Goal: Task Accomplishment & Management: Use online tool/utility

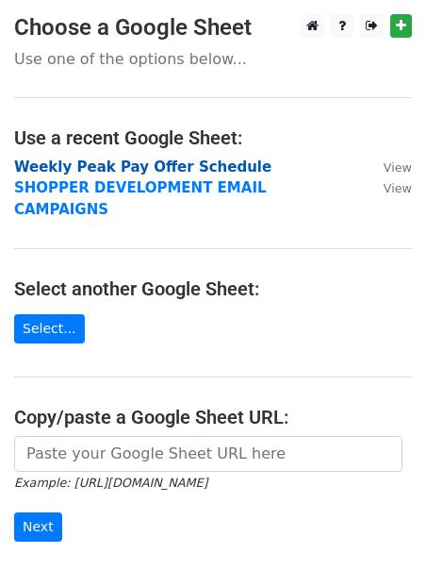
click at [91, 171] on strong "Weekly Peak Pay Offer Schedule" at bounding box center [143, 166] width 258 height 17
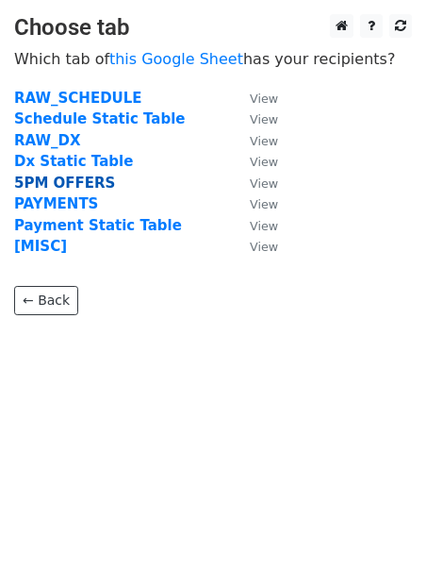
click at [60, 184] on strong "5PM OFFERS" at bounding box center [64, 183] width 101 height 17
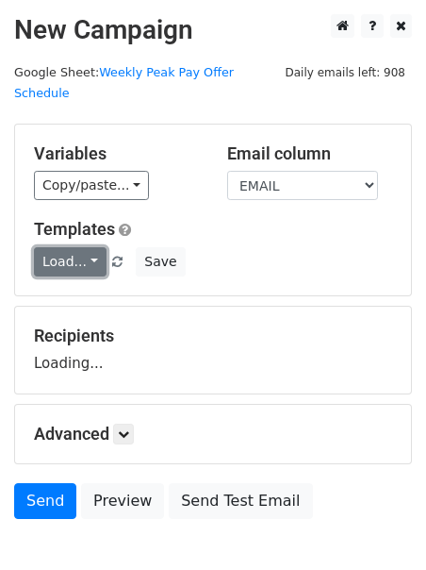
click at [59, 247] on link "Load..." at bounding box center [70, 261] width 73 height 29
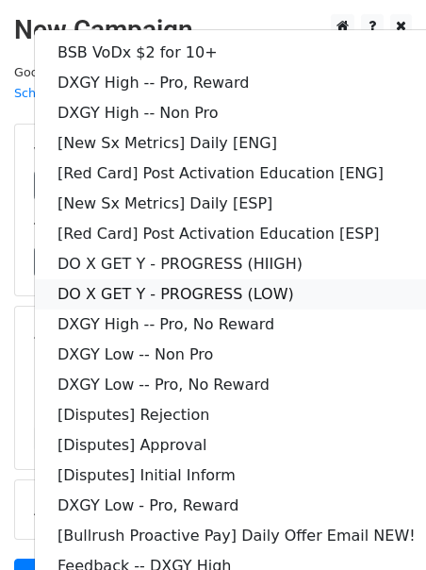
scroll to position [163, 0]
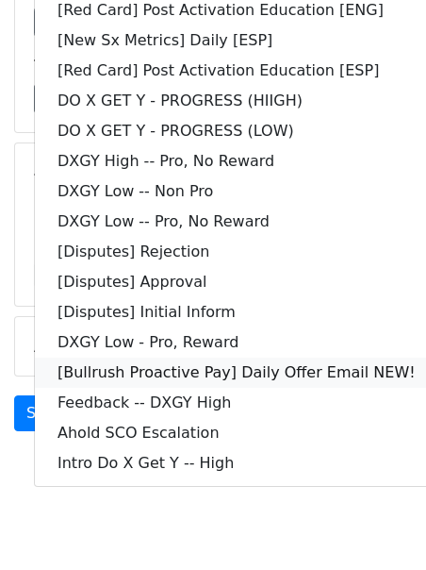
click at [136, 358] on link "[Bullrush Proactive Pay] Daily Offer Email NEW!" at bounding box center [237, 373] width 404 height 30
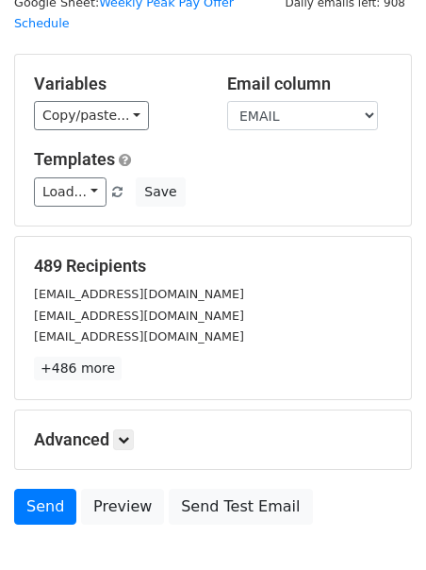
scroll to position [63, 0]
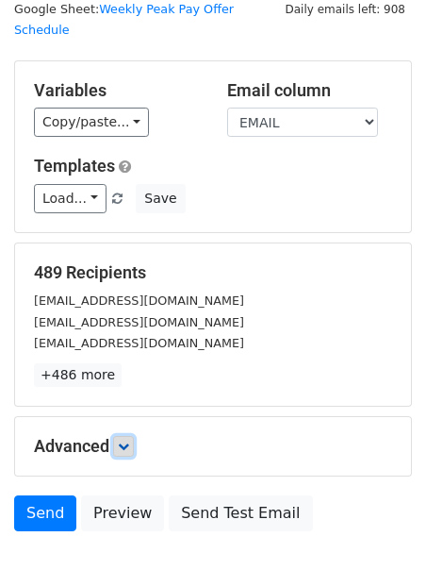
click at [118, 436] on link at bounding box center [123, 446] width 21 height 21
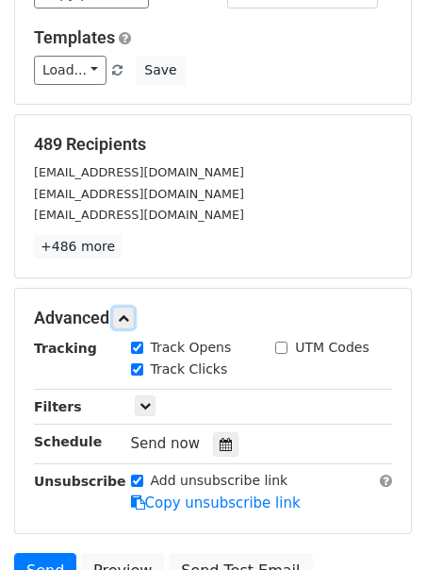
scroll to position [193, 0]
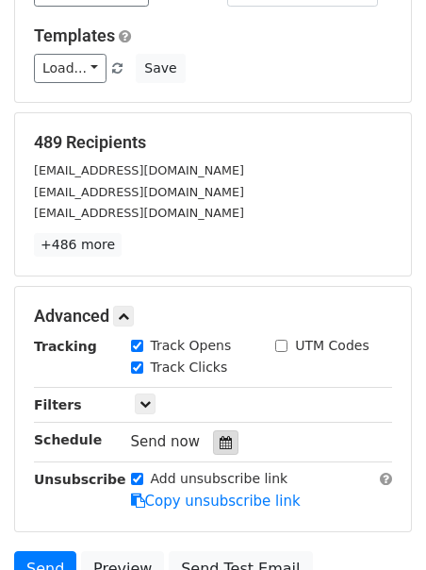
click at [217, 430] on div at bounding box center [225, 442] width 25 height 25
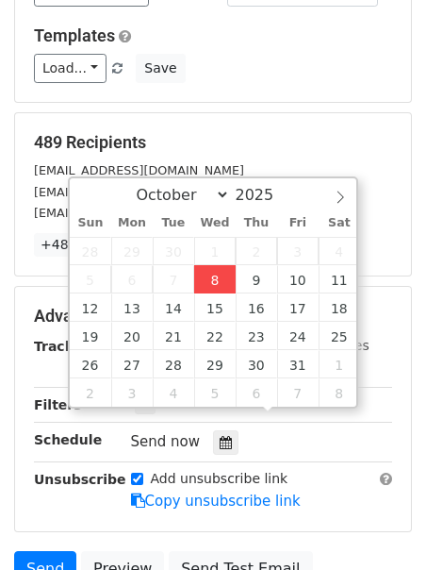
type input "2025-10-08 12:00"
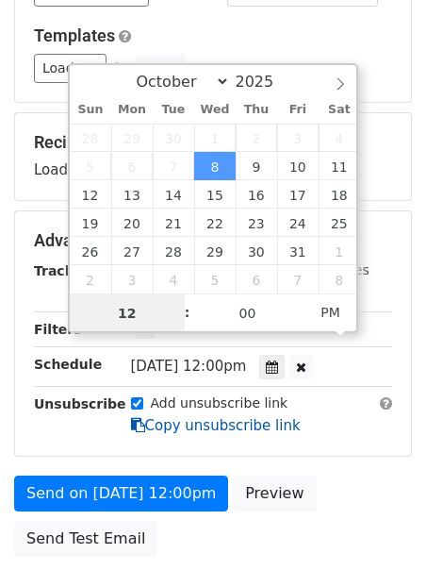
scroll to position [1, 0]
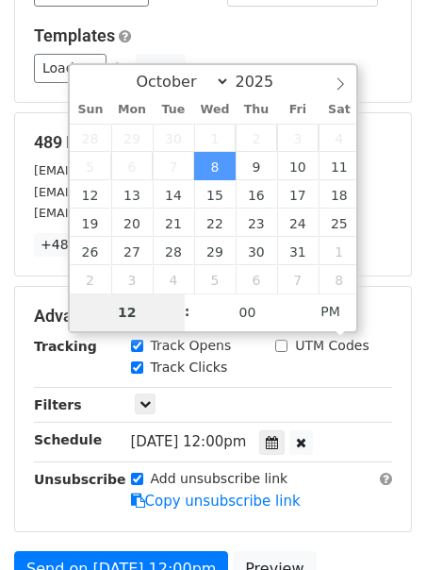
type input "2"
type input "2025-10-08 14:00"
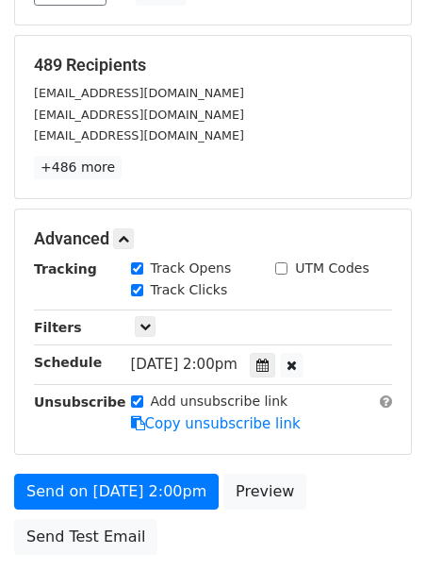
scroll to position [309, 0]
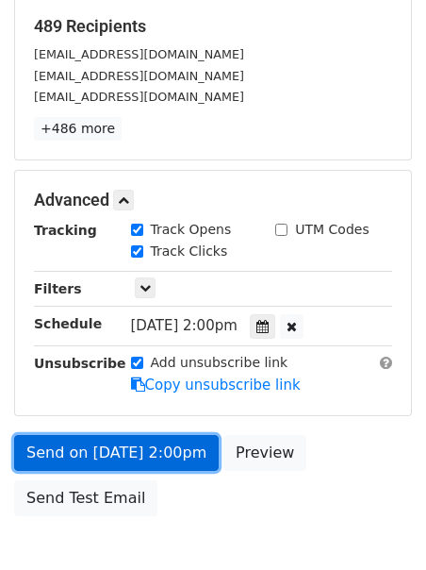
click at [67, 435] on link "Send on Oct 8 at 2:00pm" at bounding box center [116, 453] width 205 height 36
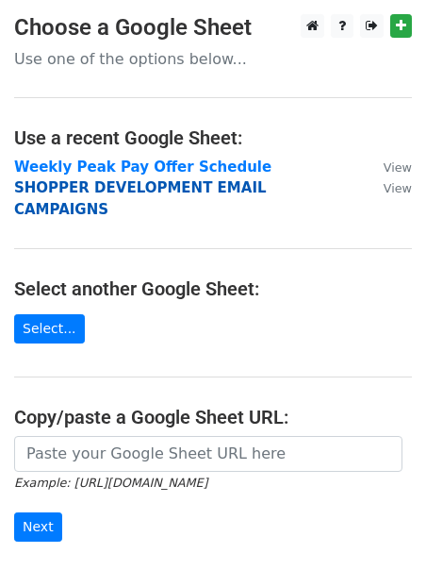
click at [106, 180] on strong "SHOPPER DEVELOPMENT EMAIL CAMPAIGNS" at bounding box center [140, 198] width 253 height 39
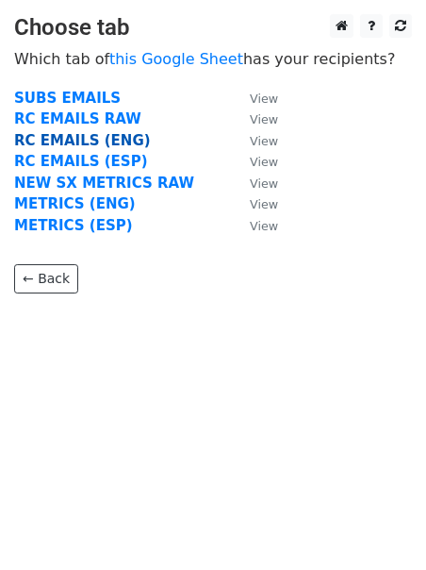
click at [109, 146] on strong "RC EMAILS (ENG)" at bounding box center [82, 140] width 137 height 17
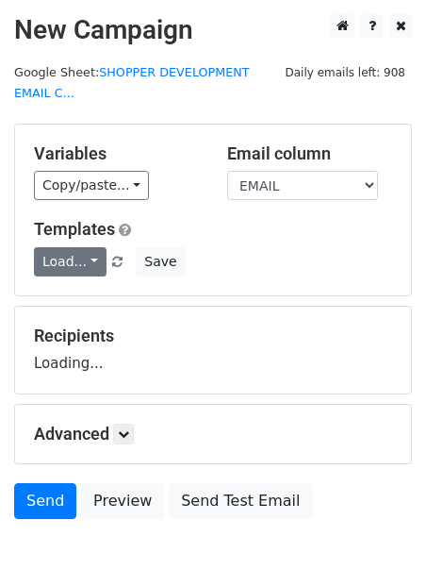
click at [58, 269] on link "Load..." at bounding box center [70, 261] width 73 height 29
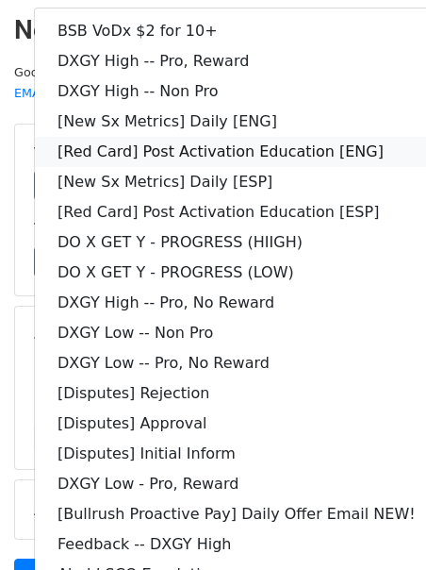
click at [132, 149] on link "[Red Card] Post Activation Education [ENG]" at bounding box center [237, 152] width 404 height 30
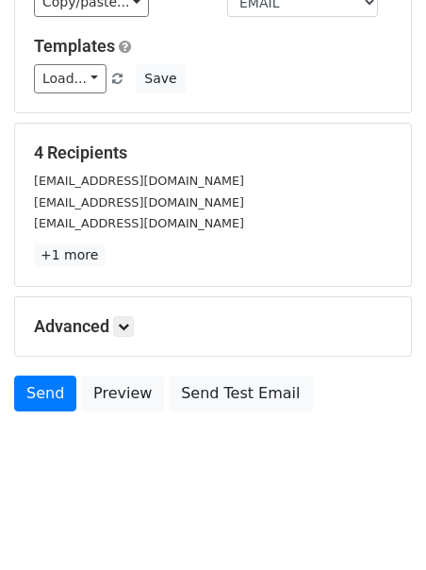
scroll to position [184, 0]
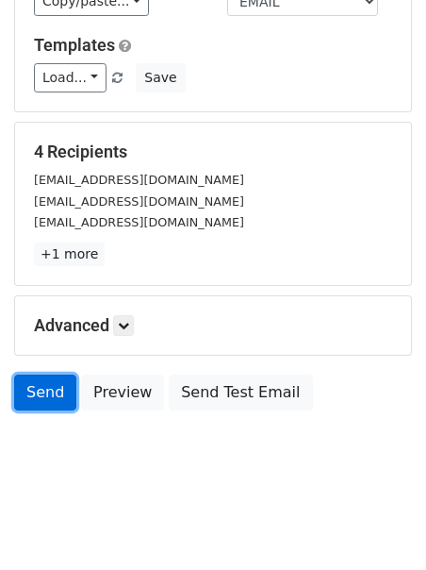
click at [35, 382] on link "Send" at bounding box center [45, 392] width 62 height 36
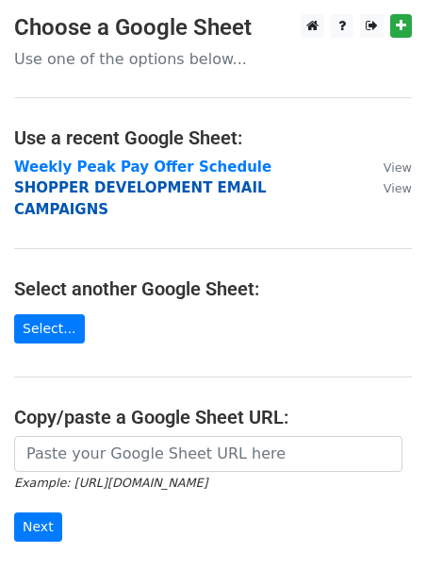
click at [65, 188] on strong "SHOPPER DEVELOPMENT EMAIL CAMPAIGNS" at bounding box center [140, 198] width 253 height 39
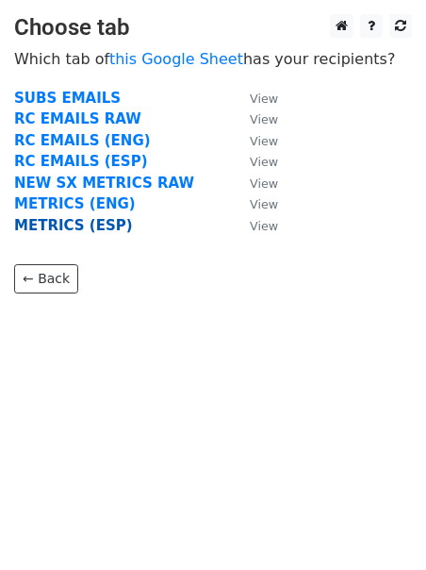
click at [61, 226] on strong "METRICS (ESP)" at bounding box center [73, 225] width 119 height 17
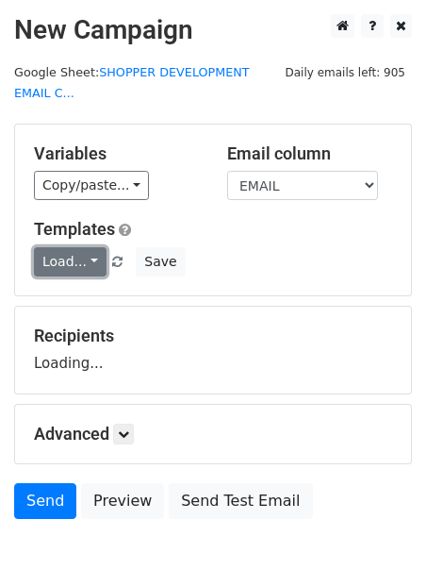
click at [58, 261] on link "Load..." at bounding box center [70, 261] width 73 height 29
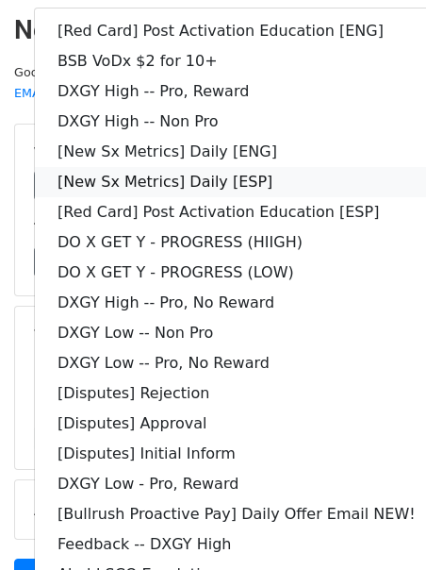
click at [126, 177] on link "[New Sx Metrics] Daily [ESP]" at bounding box center [237, 182] width 404 height 30
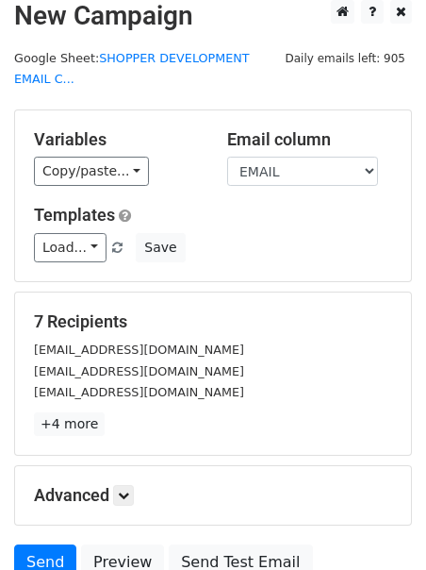
scroll to position [184, 0]
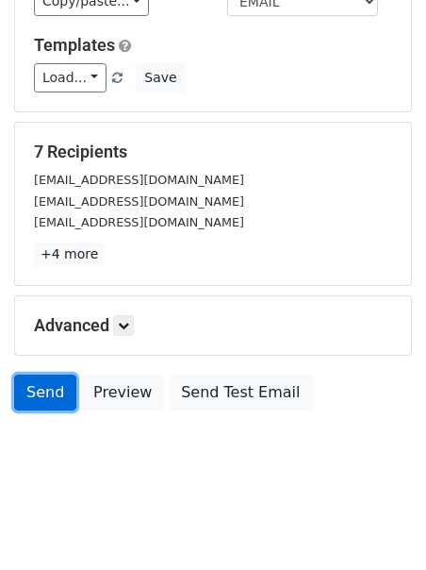
click at [43, 394] on link "Send" at bounding box center [45, 392] width 62 height 36
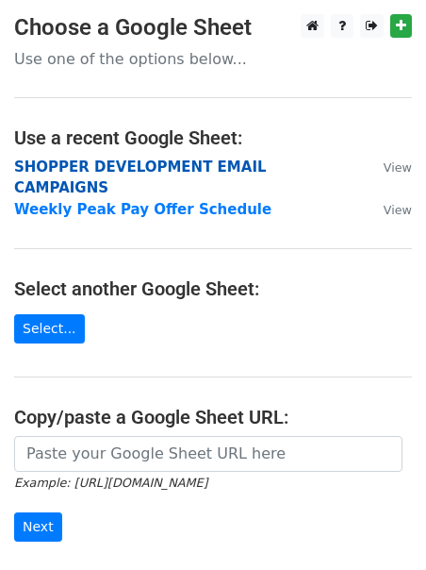
click at [86, 169] on strong "SHOPPER DEVELOPMENT EMAIL CAMPAIGNS" at bounding box center [140, 177] width 253 height 39
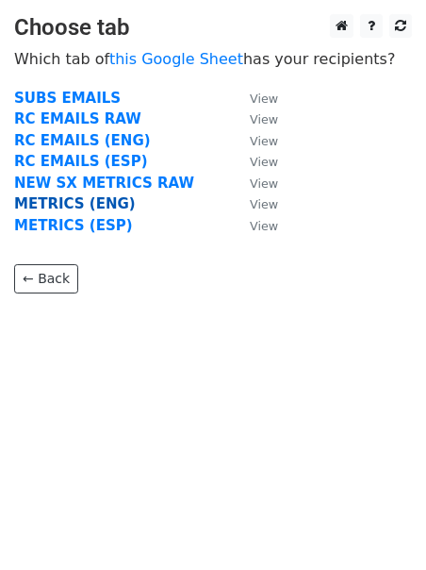
click at [73, 208] on strong "METRICS (ENG)" at bounding box center [75, 203] width 122 height 17
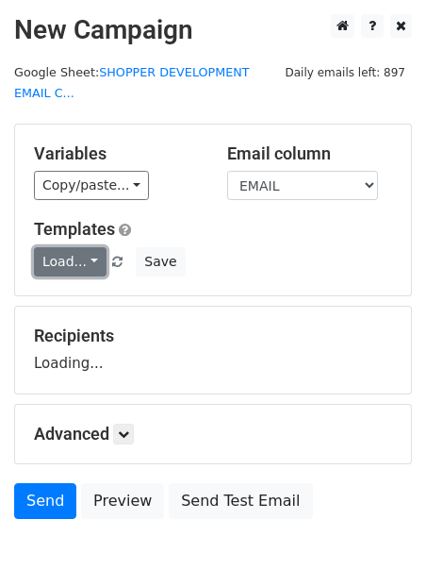
click at [67, 259] on link "Load..." at bounding box center [70, 261] width 73 height 29
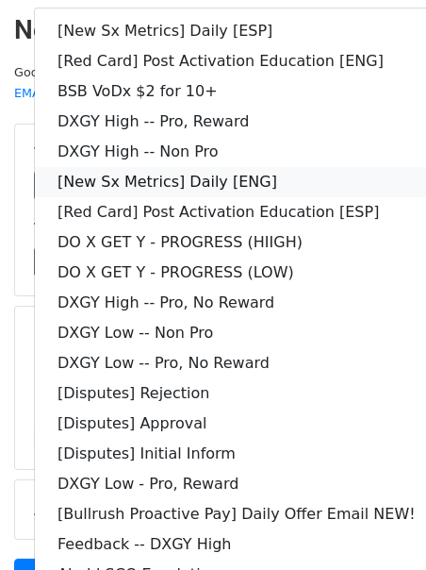
click at [120, 181] on link "[New Sx Metrics] Daily [ENG]" at bounding box center [237, 182] width 404 height 30
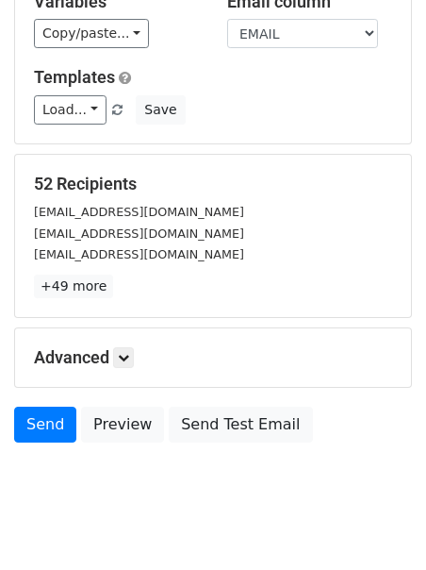
scroll to position [184, 0]
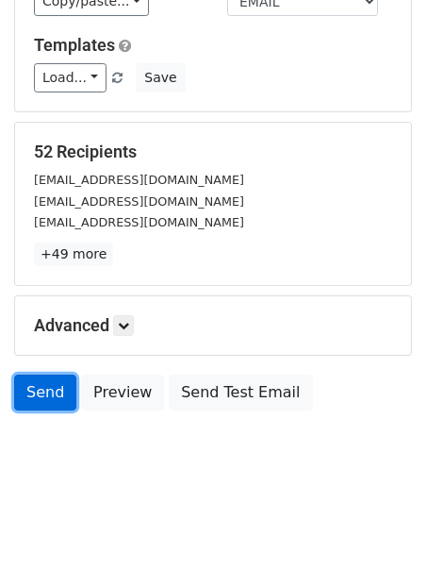
click at [43, 385] on link "Send" at bounding box center [45, 392] width 62 height 36
